Goal: Task Accomplishment & Management: Complete application form

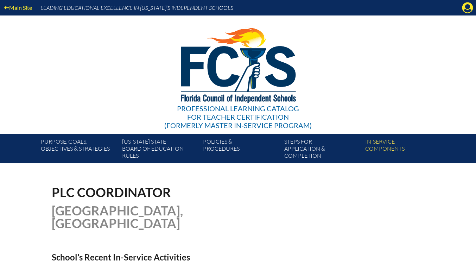
scroll to position [260, 0]
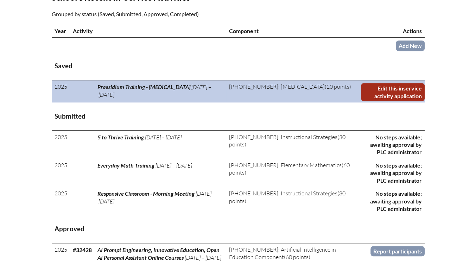
drag, startPoint x: 0, startPoint y: 0, endPoint x: 398, endPoint y: 84, distance: 407.1
click at [398, 84] on link "Edit this inservice activity application" at bounding box center [393, 92] width 64 height 18
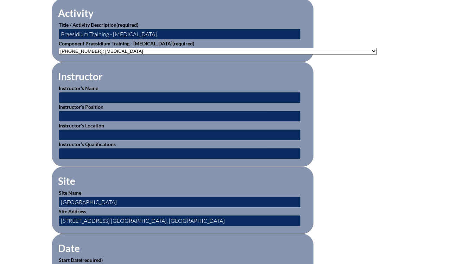
scroll to position [254, 0]
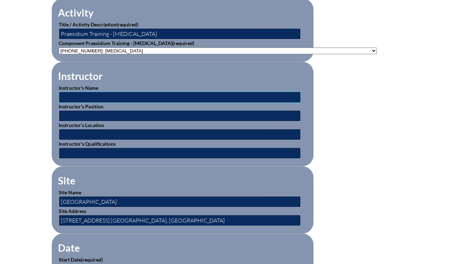
click at [171, 97] on input "text" at bounding box center [180, 96] width 242 height 11
paste input "Adriana Dominguez"
type input "Adriana Dominguez"
click at [156, 116] on input "text" at bounding box center [180, 115] width 242 height 11
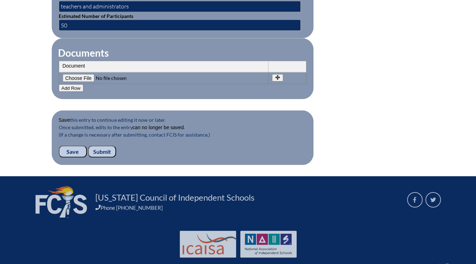
scroll to position [709, 0]
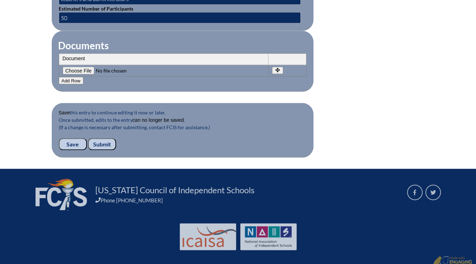
type input "Praesidium Trainer"
click at [79, 143] on input "Save" at bounding box center [73, 144] width 28 height 12
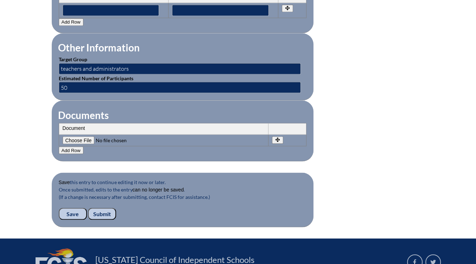
scroll to position [709, 0]
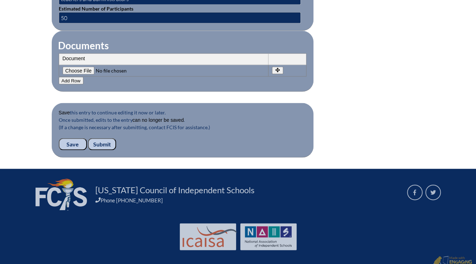
click at [102, 138] on input "Submit" at bounding box center [102, 144] width 28 height 12
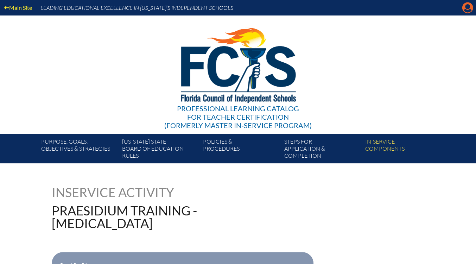
click at [467, 7] on icon "Manage account" at bounding box center [467, 7] width 11 height 11
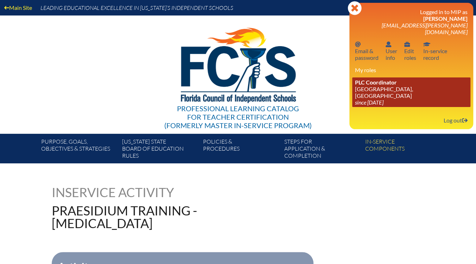
click at [419, 78] on link "PLC Coordinator St. Mark’s Episcopal School, Ft Lauderdale since 2024 Apr 22" at bounding box center [411, 92] width 118 height 30
